Goal: Find specific page/section: Find specific page/section

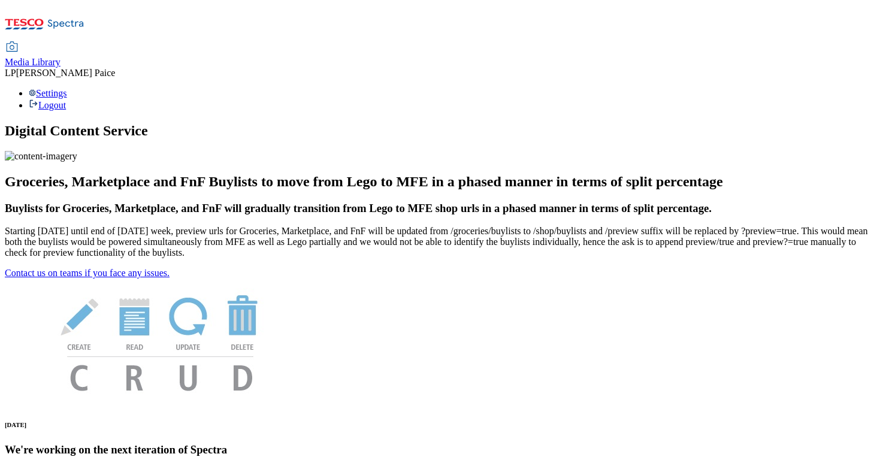
click at [60, 57] on span "Media Library" at bounding box center [33, 62] width 56 height 10
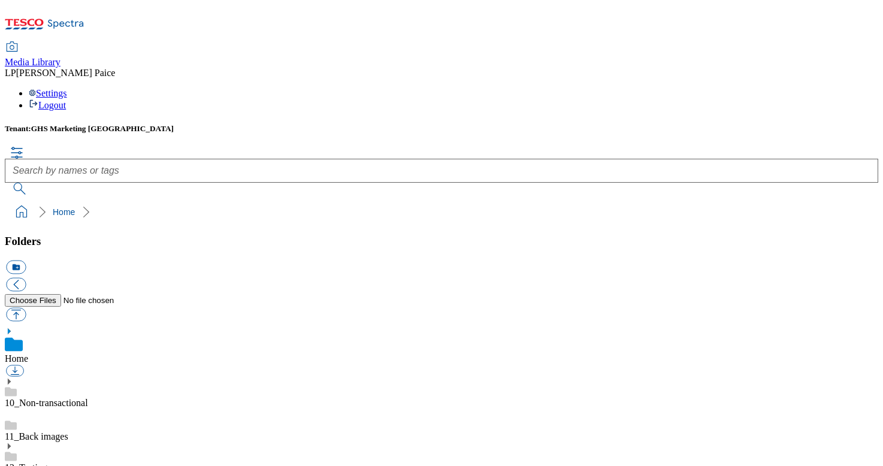
scroll to position [86, 0]
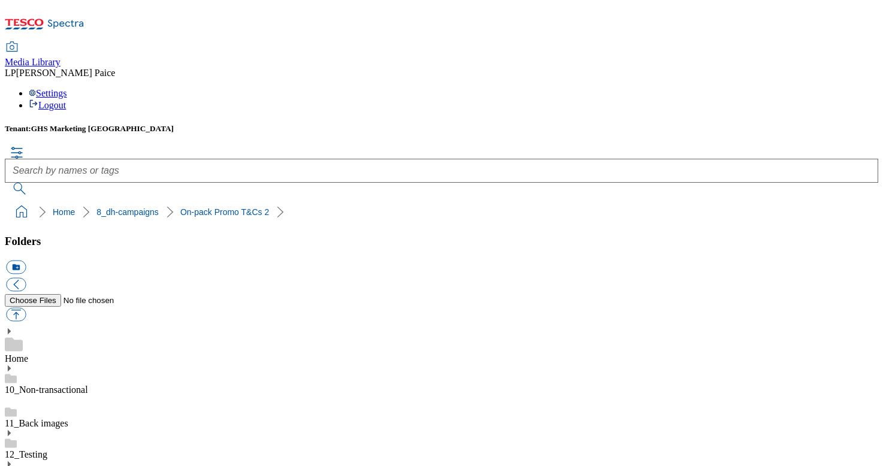
scroll to position [83, 0]
